Goal: Find specific page/section: Find specific page/section

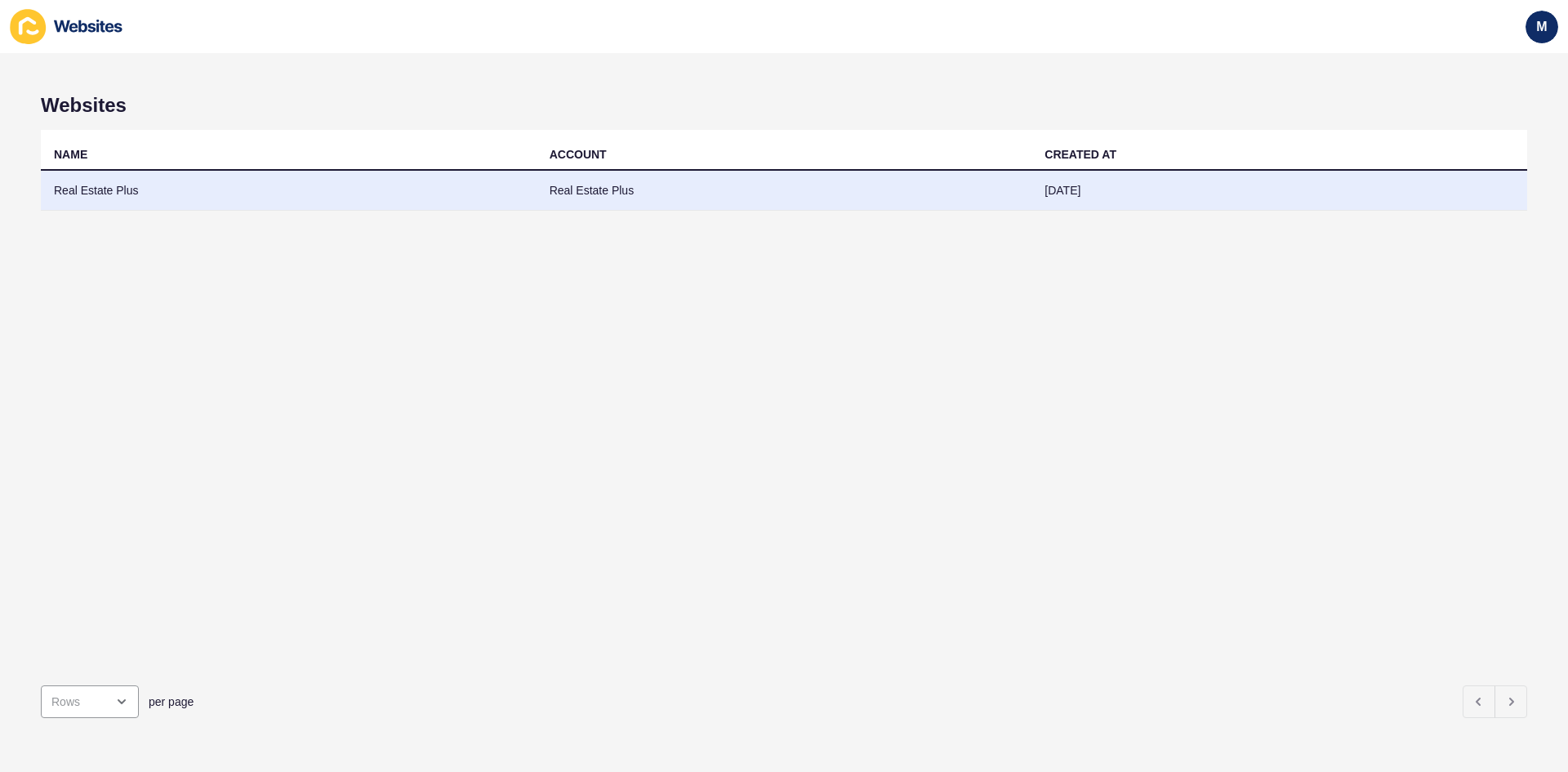
click at [383, 189] on td "Real Estate Plus" at bounding box center [288, 191] width 496 height 40
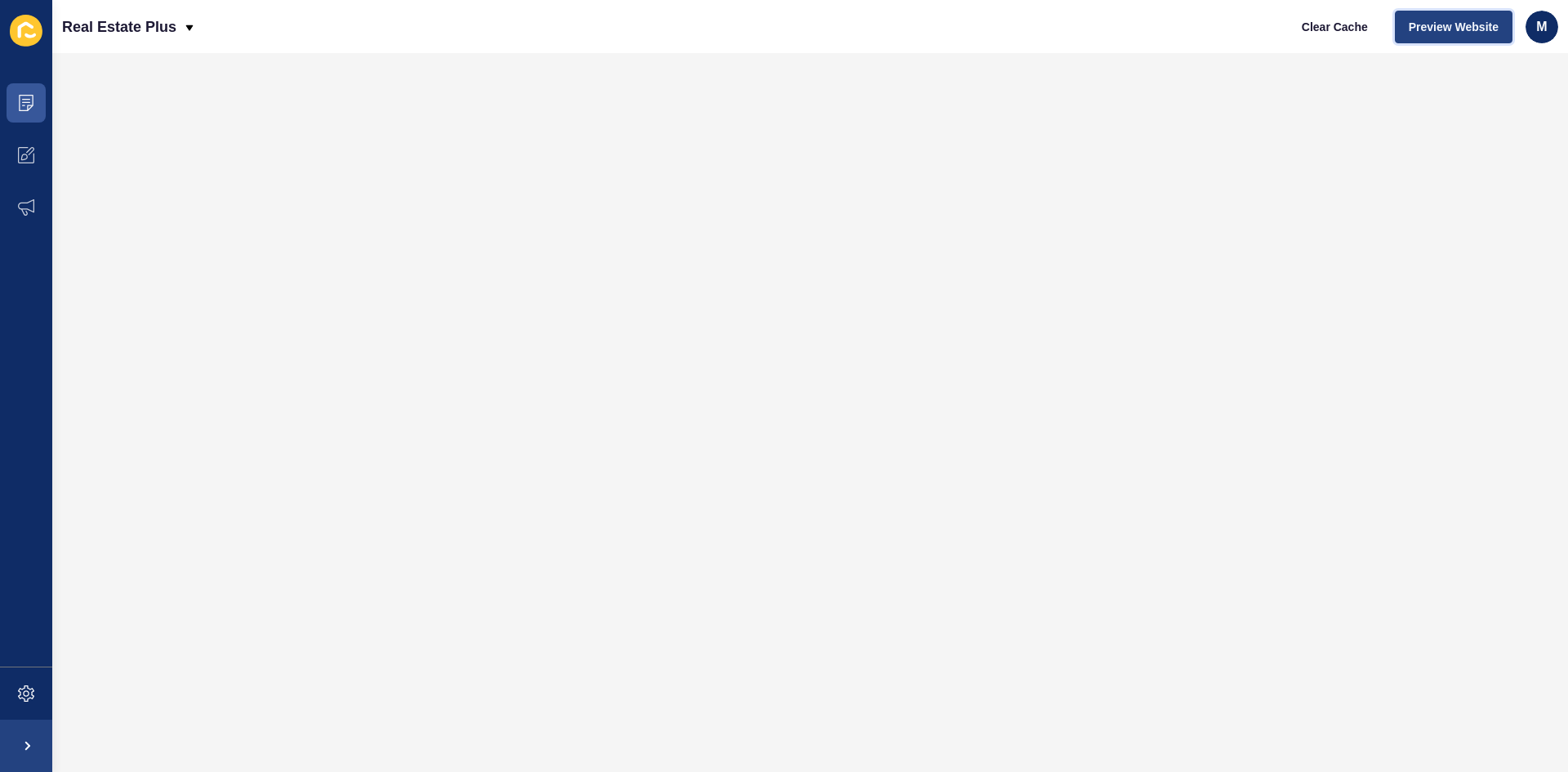
click at [1411, 22] on span "Preview Website" at bounding box center [1453, 27] width 89 height 16
click at [22, 163] on span at bounding box center [26, 155] width 52 height 52
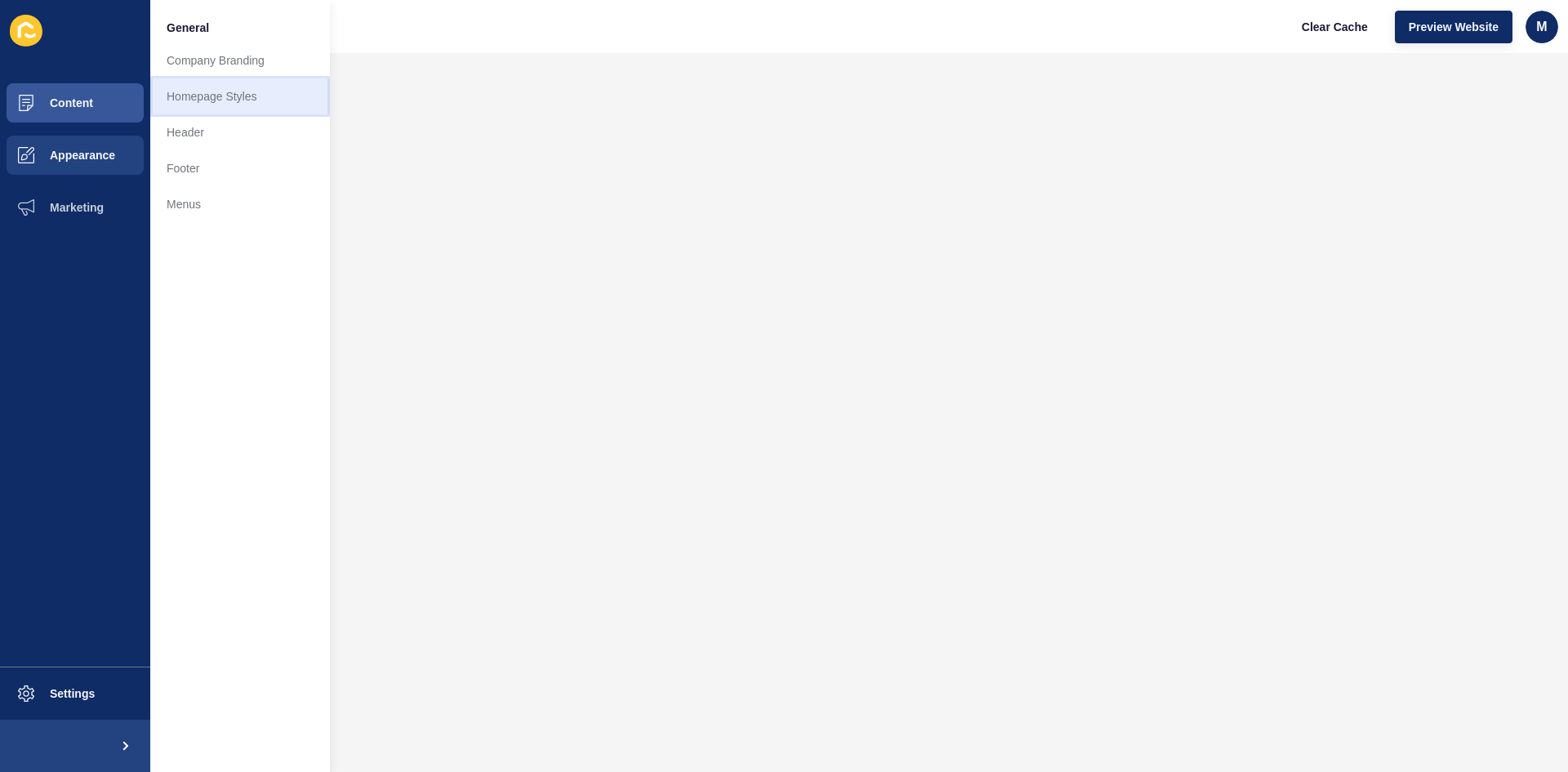
click at [288, 96] on link "Homepage Styles" at bounding box center [239, 96] width 180 height 36
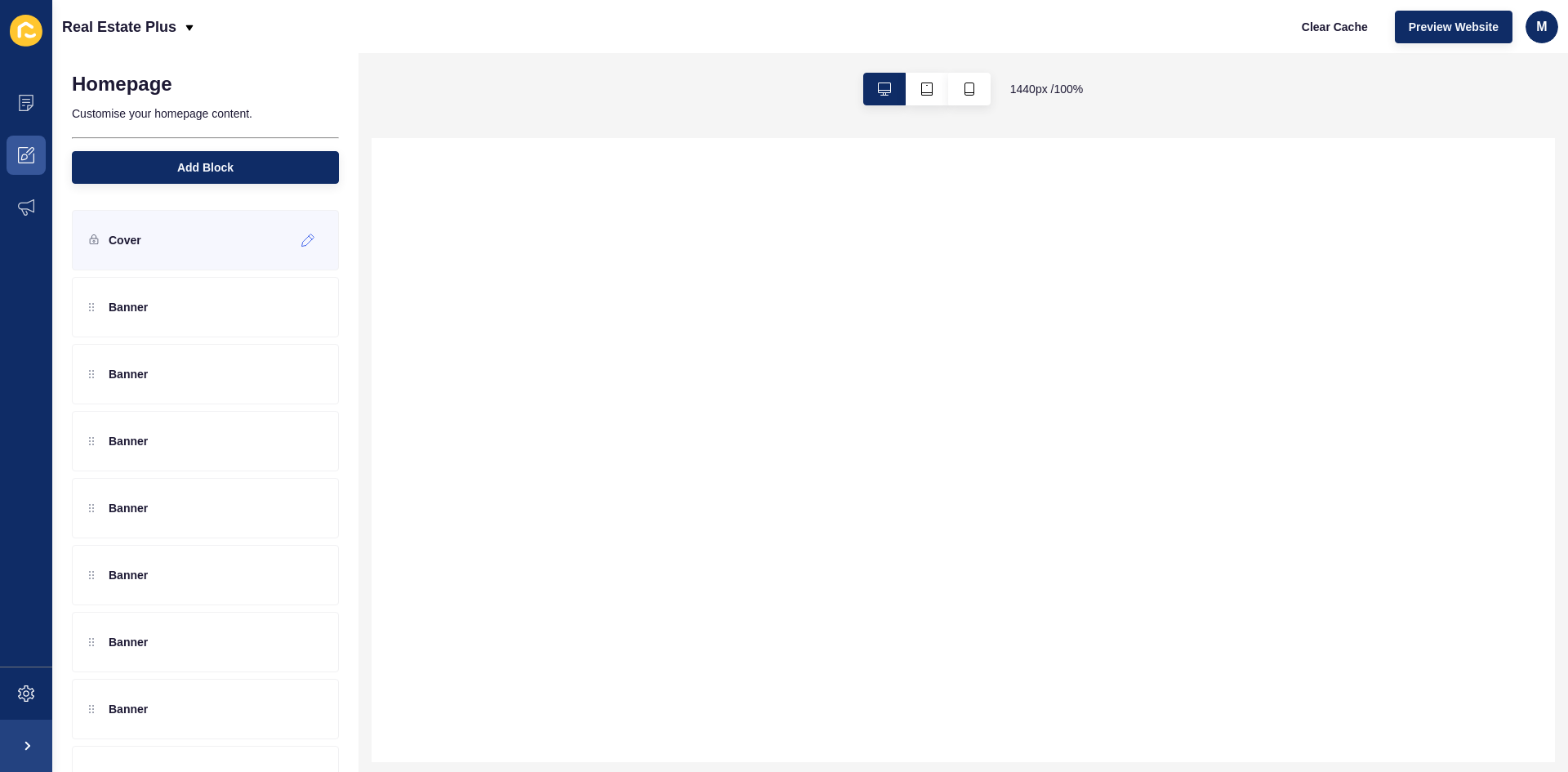
select select
